Goal: Information Seeking & Learning: Learn about a topic

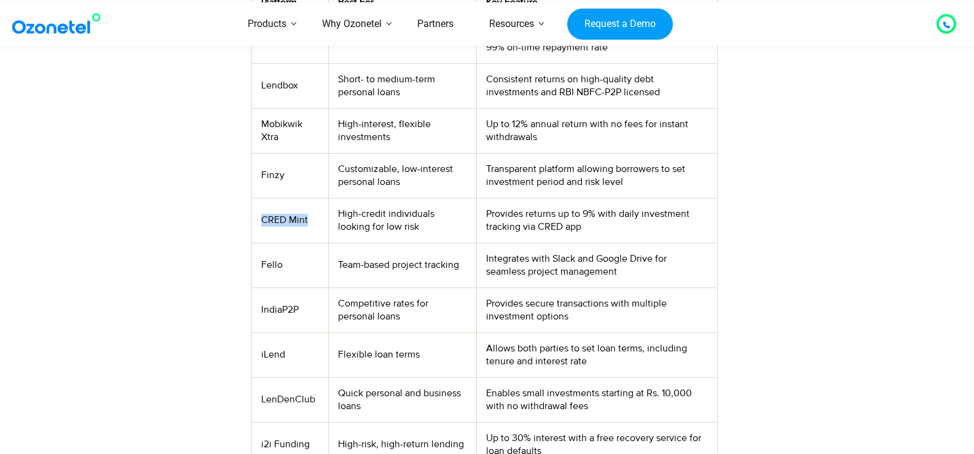
drag, startPoint x: 262, startPoint y: 220, endPoint x: 313, endPoint y: 222, distance: 51.0
click at [313, 222] on td "CRED Mint" at bounding box center [289, 220] width 77 height 45
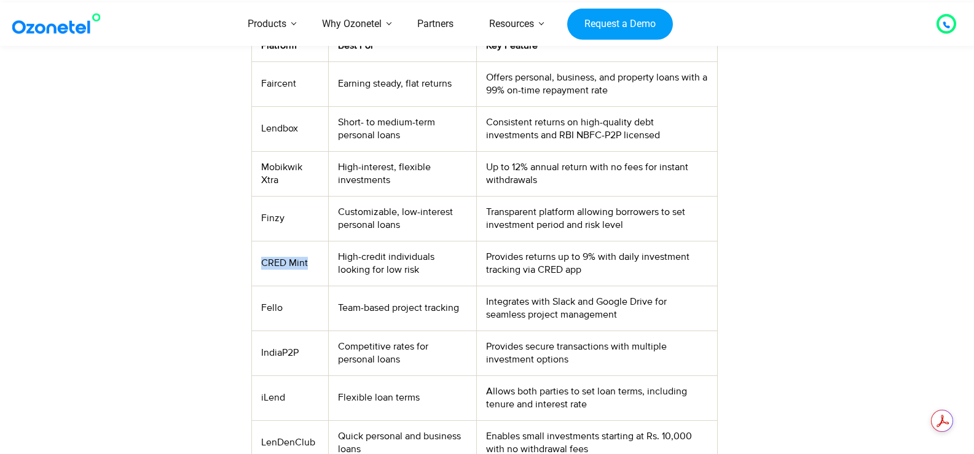
scroll to position [614, 0]
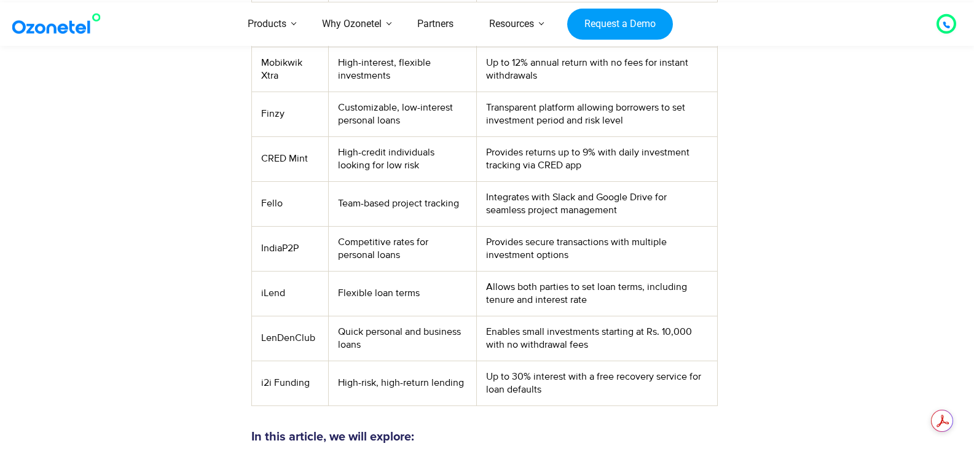
click at [295, 337] on td "LenDenClub" at bounding box center [289, 338] width 77 height 45
click at [277, 292] on td "iLend" at bounding box center [289, 293] width 77 height 45
click at [282, 249] on td "IndiaP2P" at bounding box center [289, 248] width 77 height 45
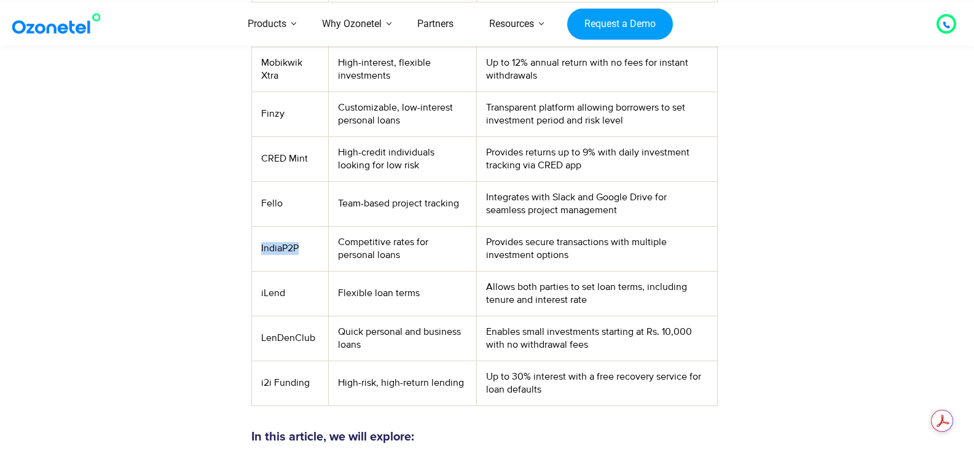
click at [282, 249] on td "IndiaP2P" at bounding box center [289, 248] width 77 height 45
click at [275, 206] on td "Fello" at bounding box center [289, 203] width 77 height 45
drag, startPoint x: 451, startPoint y: 205, endPoint x: 373, endPoint y: 198, distance: 78.9
click at [373, 198] on td "Team-based project tracking" at bounding box center [403, 203] width 148 height 45
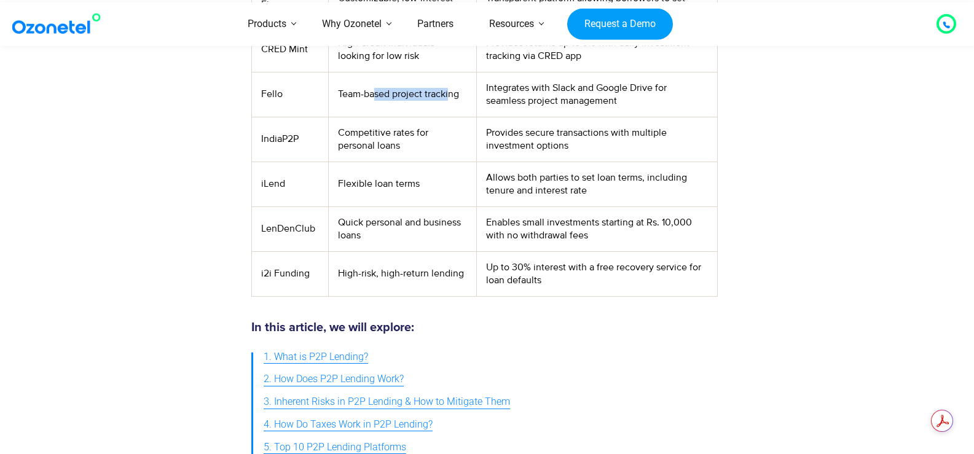
scroll to position [737, 0]
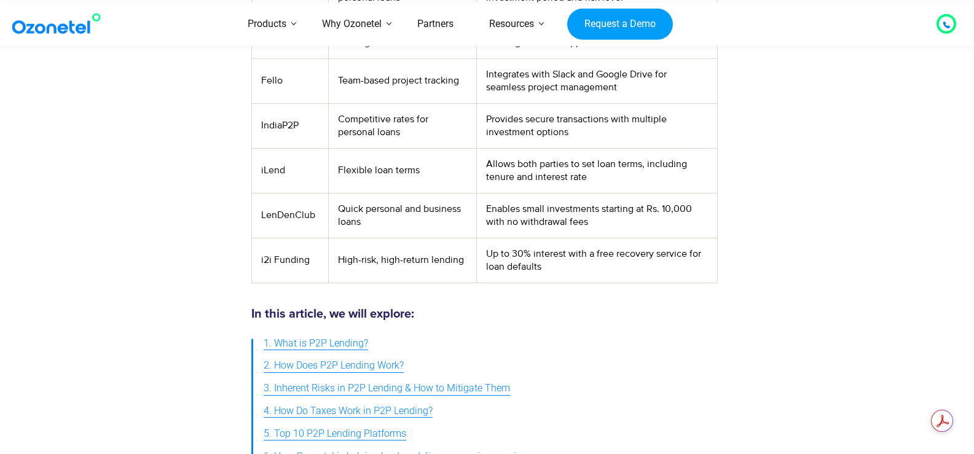
click at [553, 208] on td "Enables small investments starting at Rs. 10,000 with no withdrawal fees" at bounding box center [597, 215] width 240 height 45
click at [654, 208] on td "Enables small investments starting at Rs. 10,000 with no withdrawal fees" at bounding box center [597, 215] width 240 height 45
click at [676, 206] on td "Enables small investments starting at Rs. 10,000 with no withdrawal fees" at bounding box center [597, 215] width 240 height 45
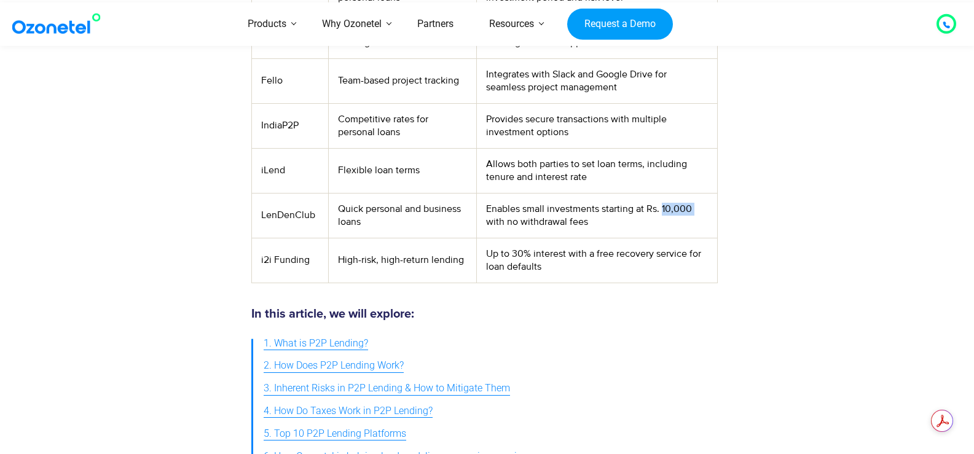
click at [676, 206] on td "Enables small investments starting at Rs. 10,000 with no withdrawal fees" at bounding box center [597, 215] width 240 height 45
click at [547, 222] on td "Enables small investments starting at Rs. 10,000 with no withdrawal fees" at bounding box center [597, 215] width 240 height 45
click at [568, 220] on td "Enables small investments starting at Rs. 10,000 with no withdrawal fees" at bounding box center [597, 215] width 240 height 45
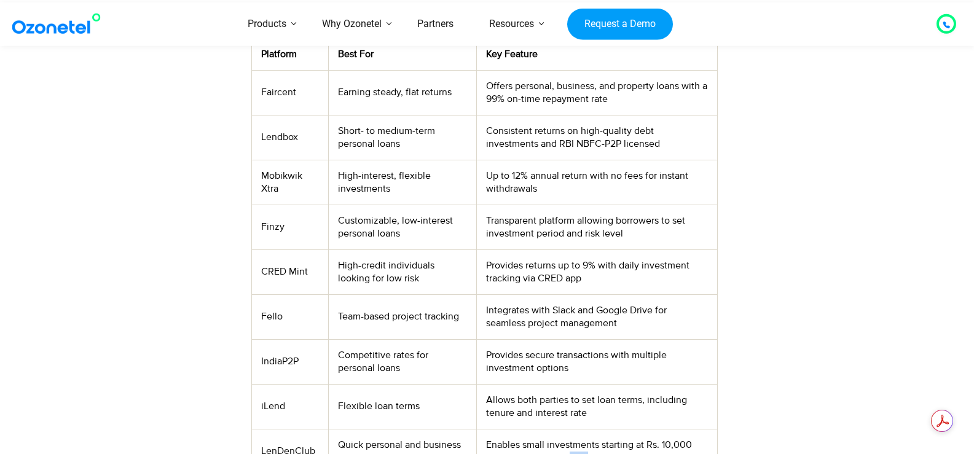
scroll to position [491, 0]
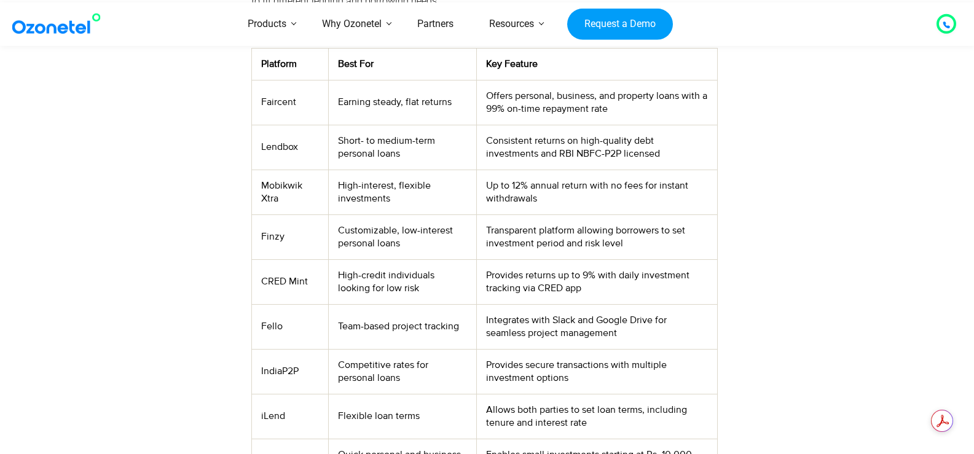
click at [386, 294] on td "High-credit individuals looking for low risk" at bounding box center [403, 281] width 148 height 45
click at [542, 287] on td "Provides returns up to 9% with daily investment tracking via CRED app" at bounding box center [597, 281] width 240 height 45
click at [570, 278] on td "Provides returns up to 9% with daily investment tracking via CRED app" at bounding box center [597, 281] width 240 height 45
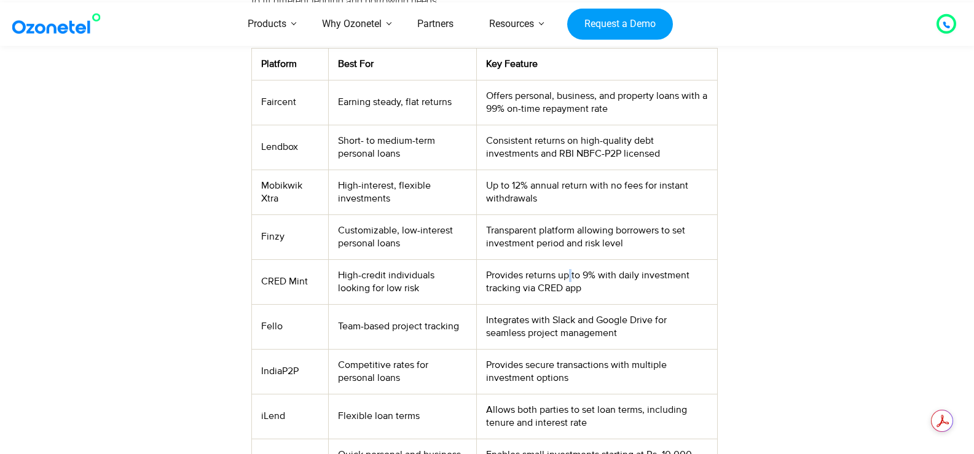
click at [570, 278] on td "Provides returns up to 9% with daily investment tracking via CRED app" at bounding box center [597, 281] width 240 height 45
drag, startPoint x: 591, startPoint y: 294, endPoint x: 484, endPoint y: 278, distance: 108.7
click at [484, 278] on td "Provides returns up to 9% with daily investment tracking via CRED app" at bounding box center [597, 281] width 240 height 45
click at [528, 295] on td "Provides returns up to 9% with daily investment tracking via CRED app" at bounding box center [597, 281] width 240 height 45
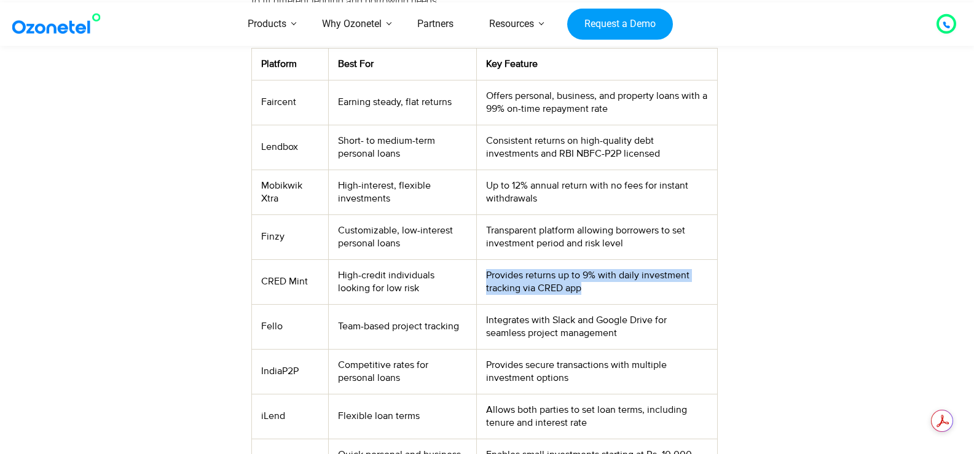
drag, startPoint x: 583, startPoint y: 287, endPoint x: 483, endPoint y: 276, distance: 100.7
click at [483, 276] on td "Provides returns up to 9% with daily investment tracking via CRED app" at bounding box center [597, 281] width 240 height 45
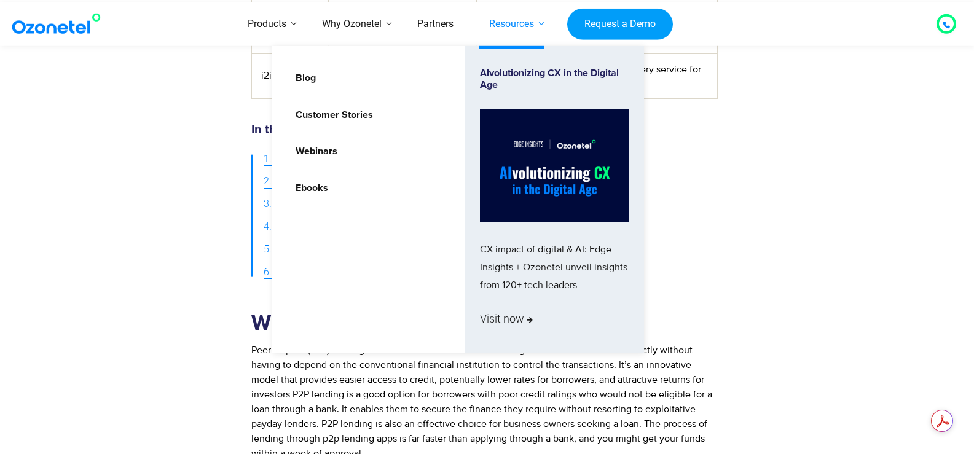
scroll to position [614, 0]
